Goal: Task Accomplishment & Management: Manage account settings

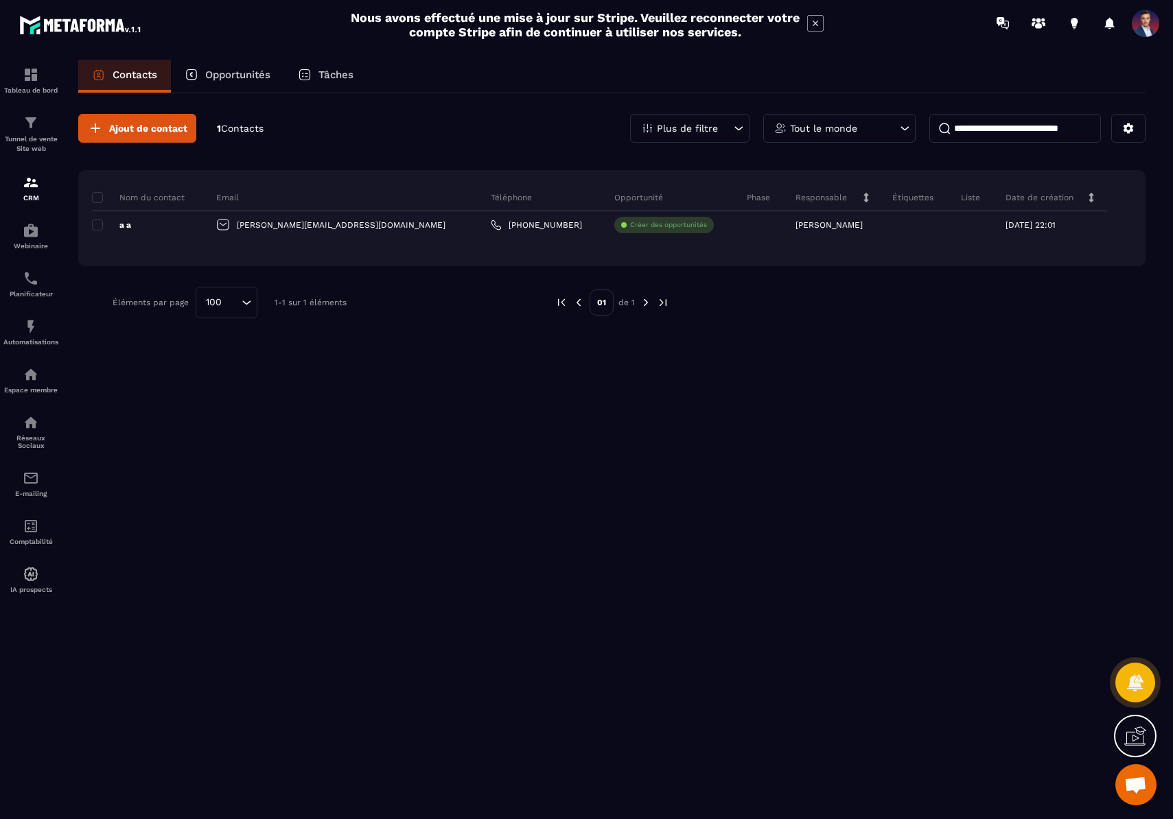
scroll to position [351, 0]
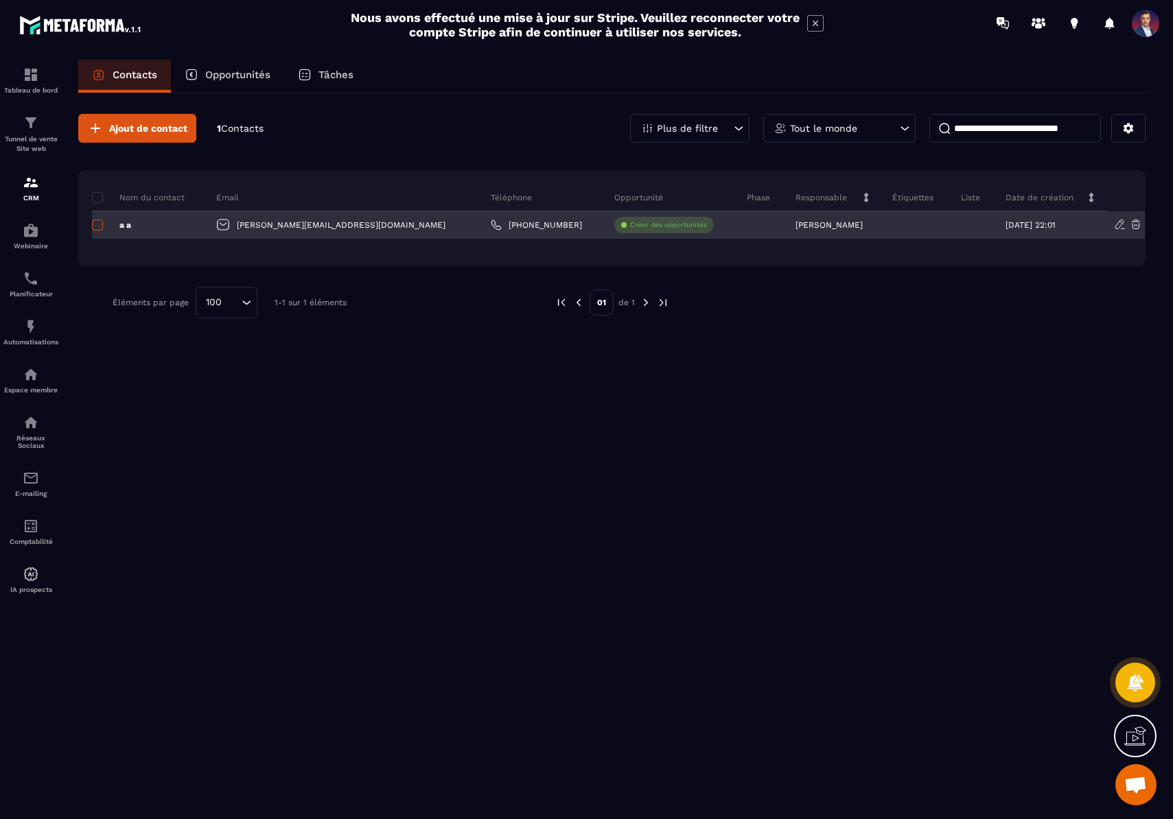
click at [96, 228] on span at bounding box center [97, 225] width 11 height 11
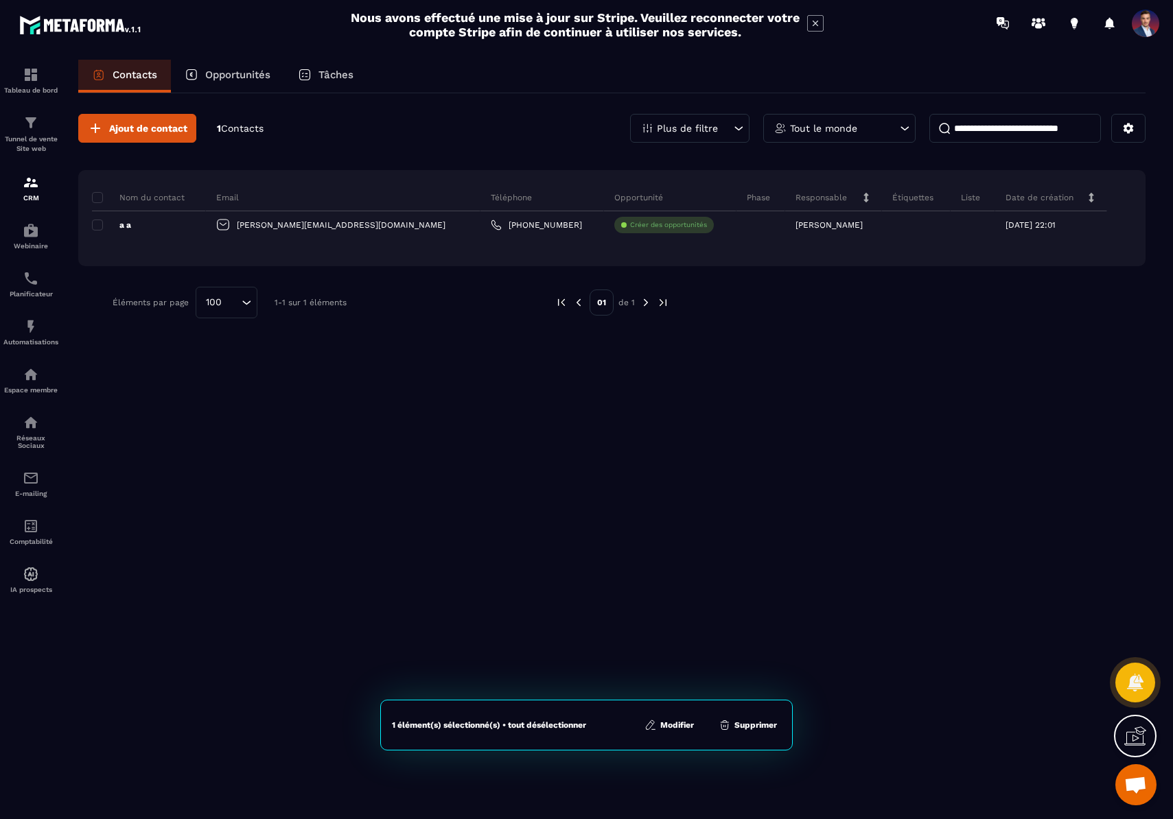
click at [672, 731] on button "Modifier" at bounding box center [669, 726] width 58 height 14
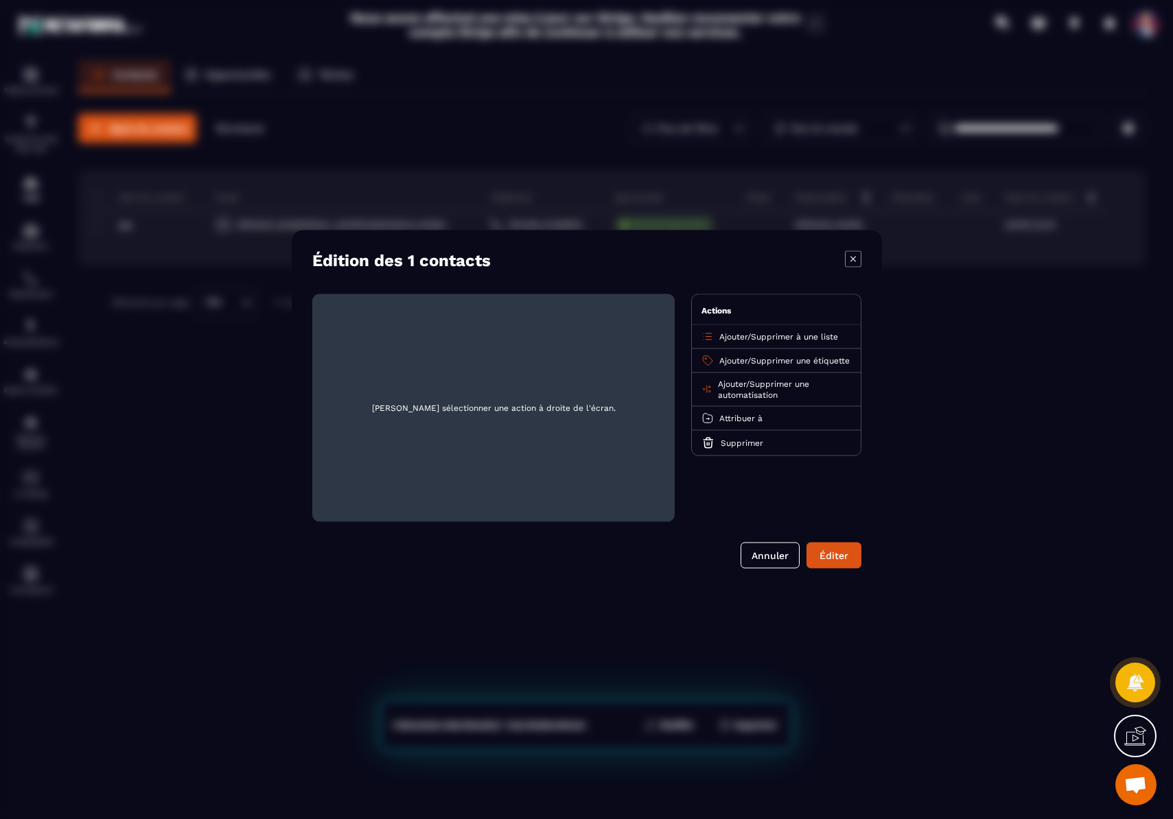
click at [756, 423] on span "Attribuer à" at bounding box center [740, 419] width 43 height 10
click at [755, 507] on p "[PERSON_NAME]" at bounding box center [776, 500] width 121 height 14
click at [846, 558] on button "Éditer" at bounding box center [833, 556] width 55 height 26
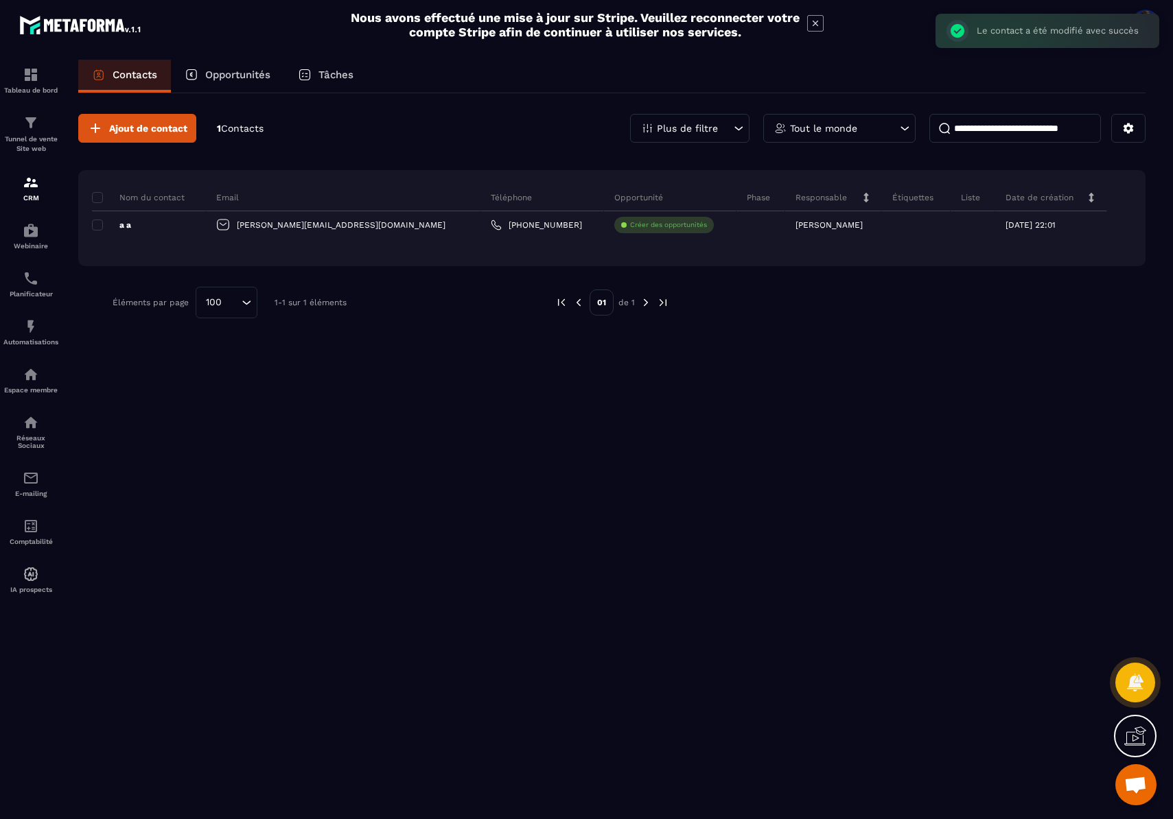
click at [861, 482] on div "Ajout de contact 1 Contacts Plus de filtre Tout le monde Nom du contact Email T…" at bounding box center [611, 455] width 1067 height 724
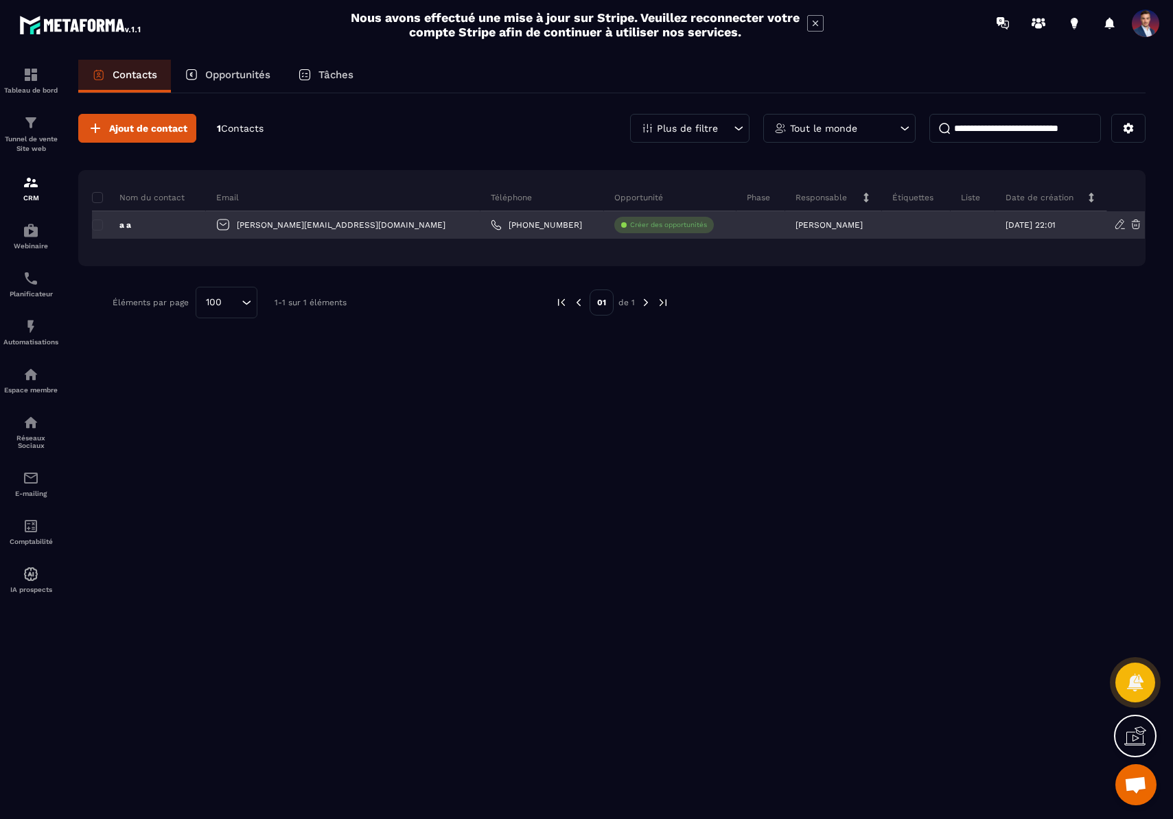
click at [142, 224] on div "a a" at bounding box center [149, 224] width 114 height 27
